Goal: Task Accomplishment & Management: Use online tool/utility

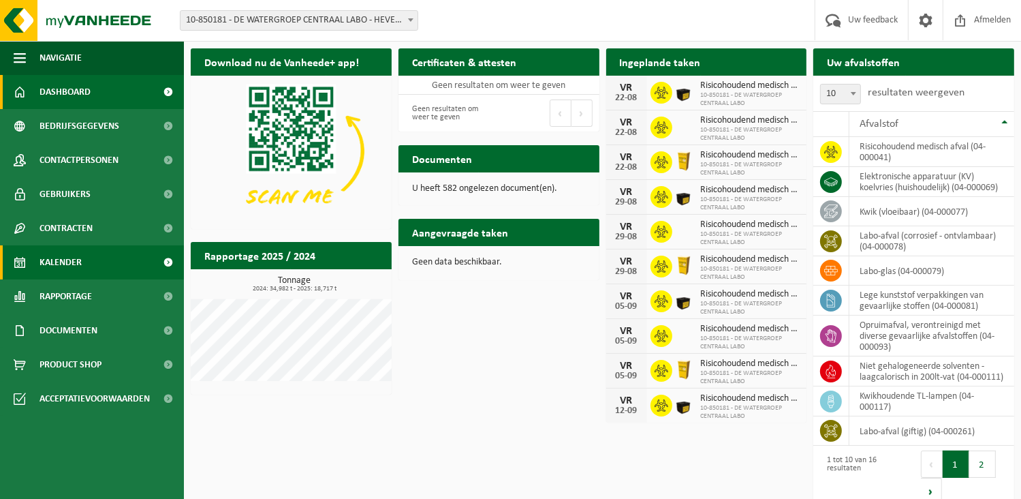
click at [84, 255] on link "Kalender" at bounding box center [92, 262] width 184 height 34
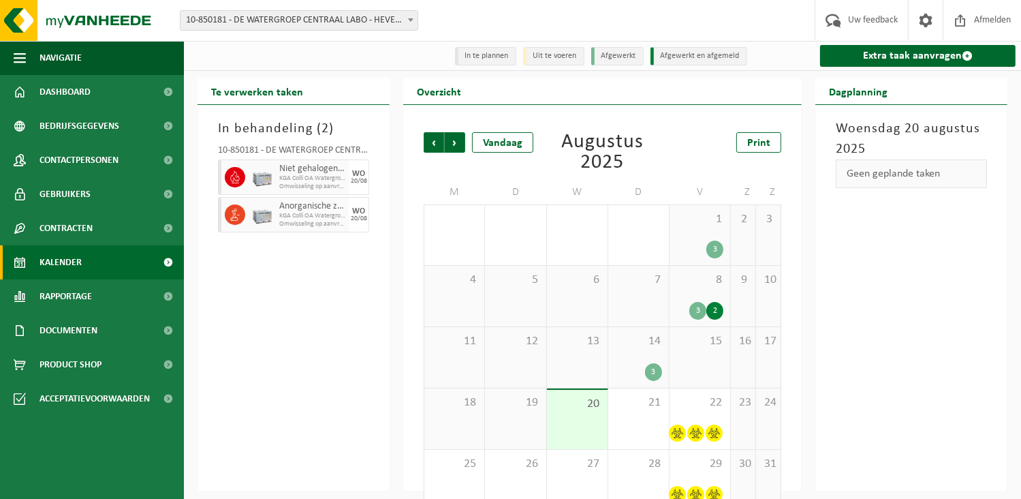
click at [89, 265] on link "Kalender" at bounding box center [92, 262] width 184 height 34
click at [879, 61] on link "Extra taak aanvragen" at bounding box center [918, 56] width 196 height 22
